Goal: Find specific fact: Find specific fact

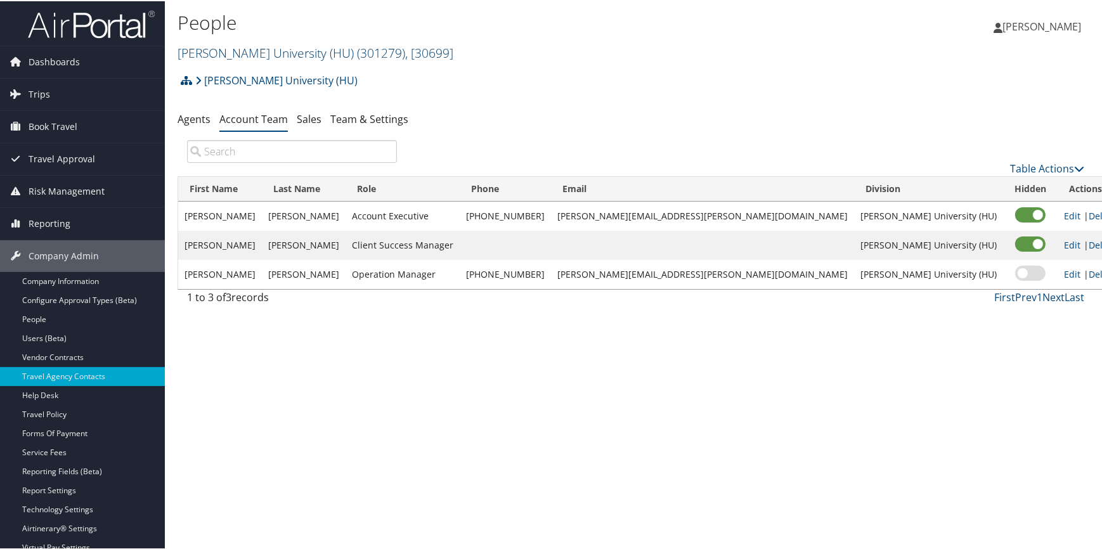
click at [249, 52] on link "[PERSON_NAME] University (HU) ( 301279 ) , [ 30699 ]" at bounding box center [316, 51] width 276 height 17
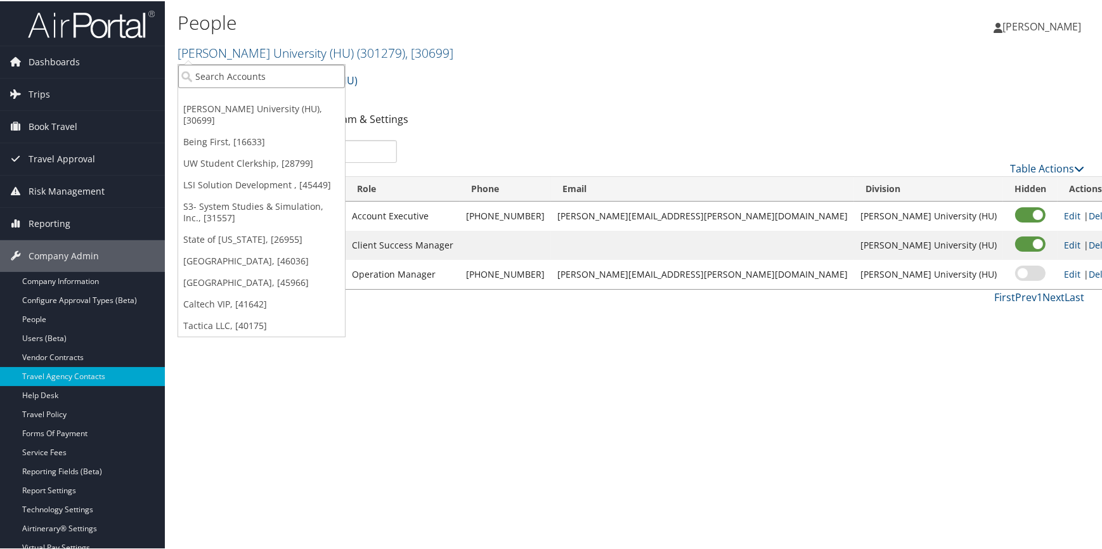
click at [226, 74] on input "search" at bounding box center [261, 74] width 167 height 23
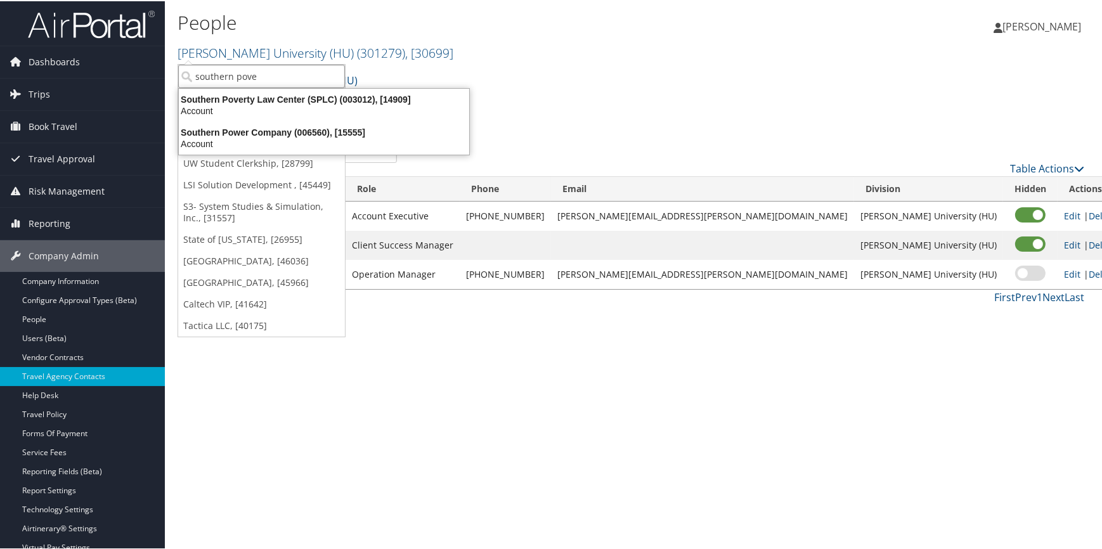
type input "southern pover"
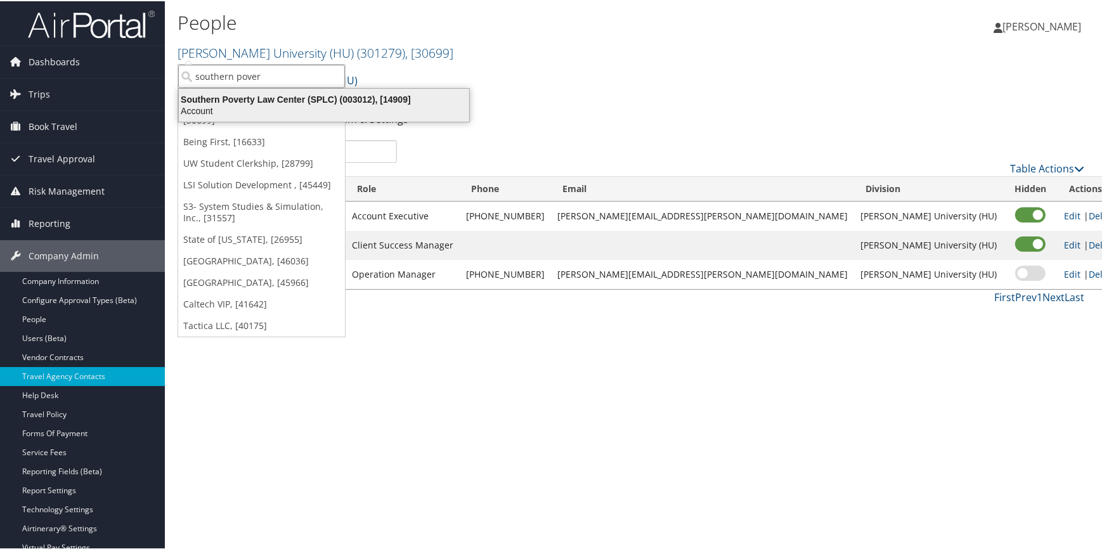
click at [274, 96] on div "Southern Poverty Law Center (SPLC) (003012), [14909]" at bounding box center [324, 98] width 306 height 11
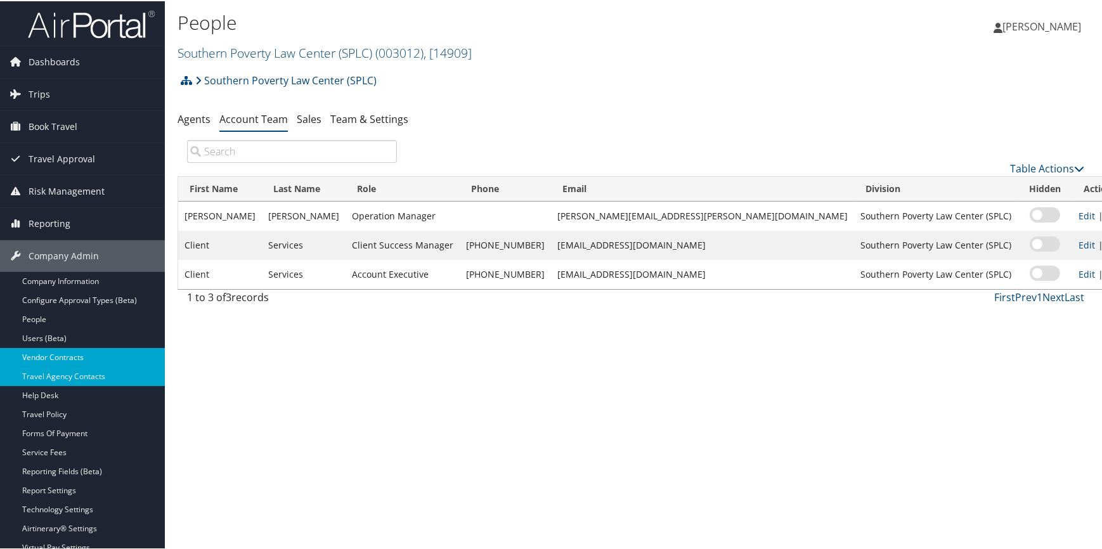
click at [56, 353] on link "Vendor Contracts" at bounding box center [82, 356] width 165 height 19
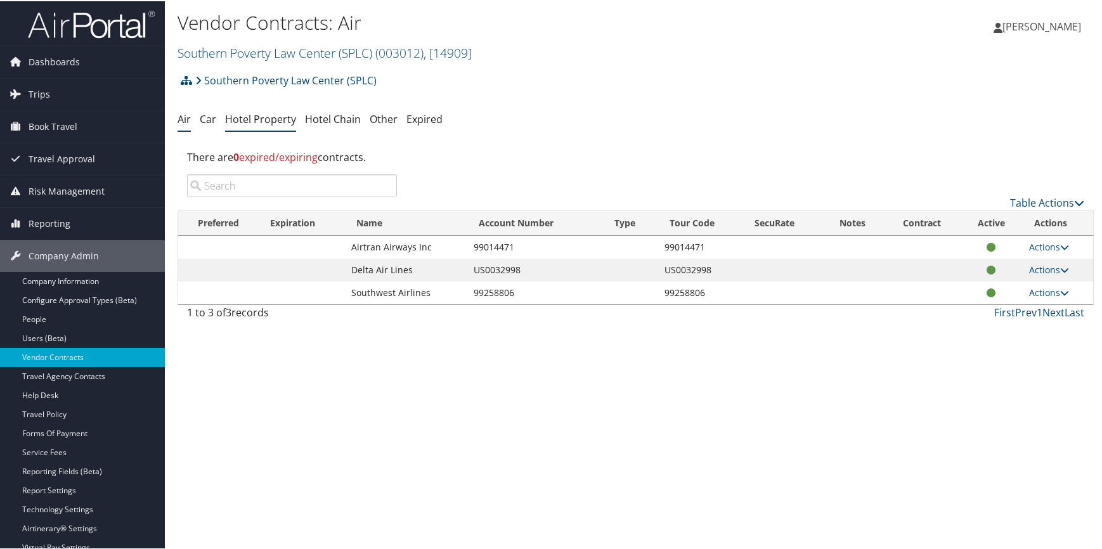
click at [260, 122] on link "Hotel Property" at bounding box center [260, 118] width 71 height 14
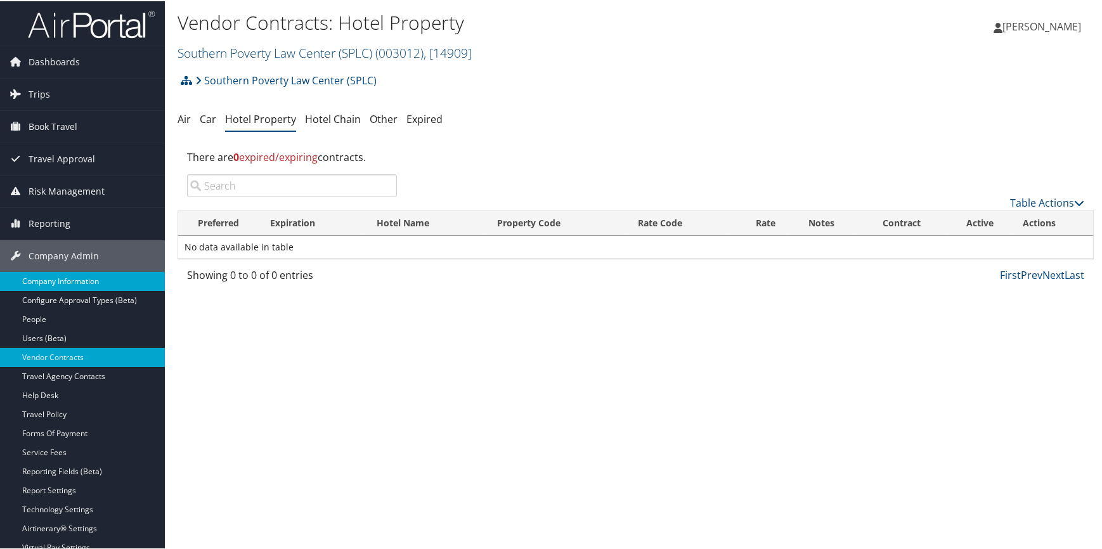
click at [100, 283] on link "Company Information" at bounding box center [82, 280] width 165 height 19
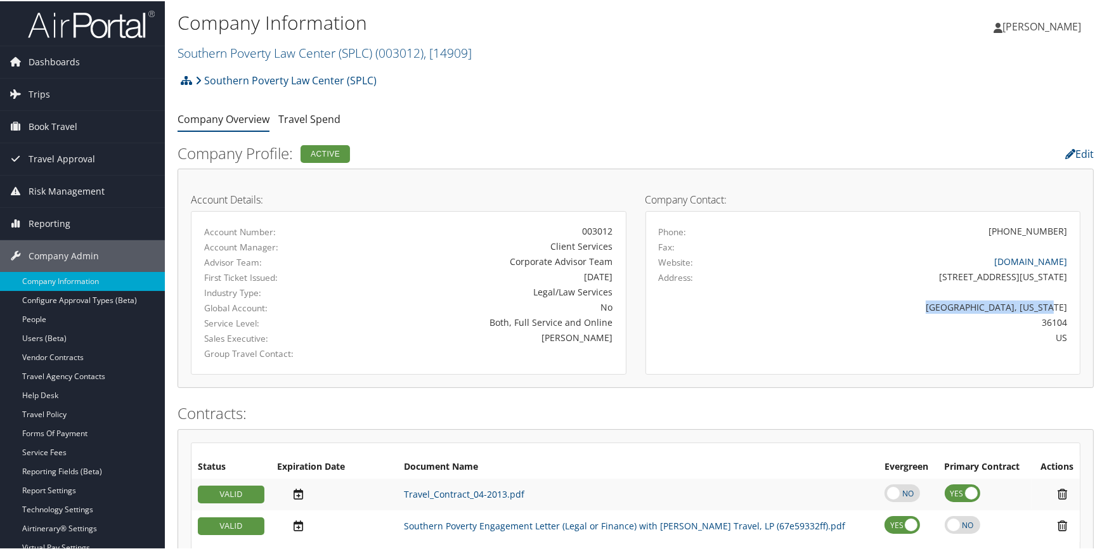
drag, startPoint x: 970, startPoint y: 306, endPoint x: 1066, endPoint y: 301, distance: 95.9
click at [1066, 301] on div "[GEOGRAPHIC_DATA], [US_STATE]" at bounding box center [916, 305] width 321 height 13
copy div "[GEOGRAPHIC_DATA], [US_STATE]"
